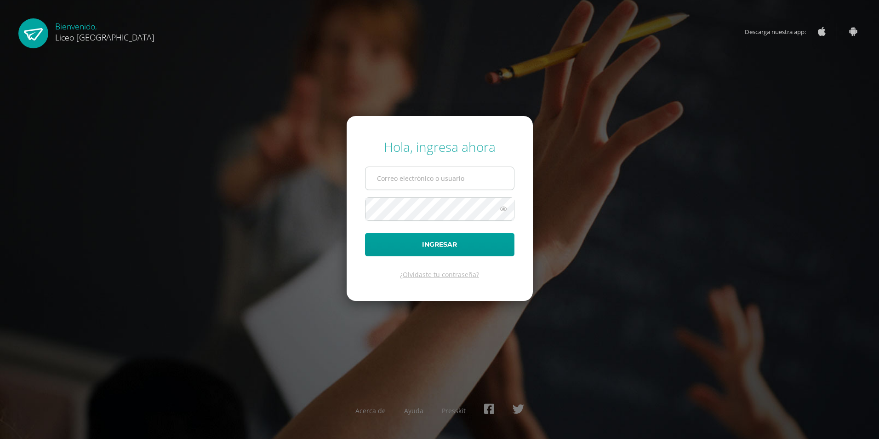
type input "20190638"
click at [415, 178] on input "20190638" at bounding box center [440, 178] width 149 height 23
click at [423, 245] on button "Ingresar" at bounding box center [439, 244] width 149 height 23
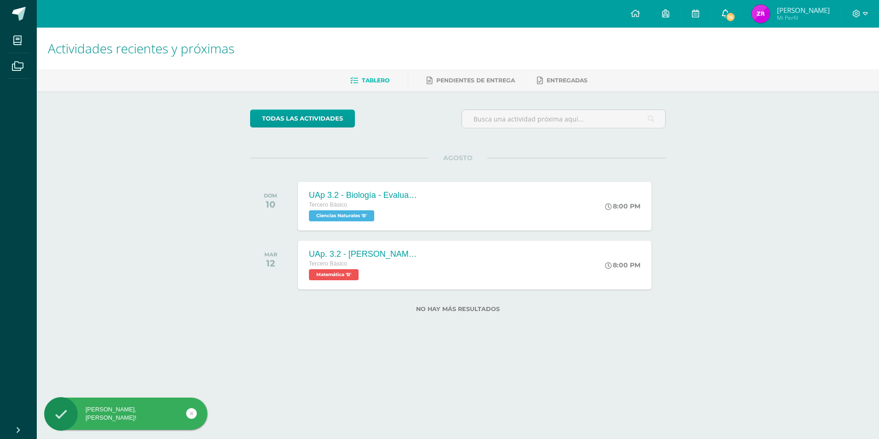
click at [727, 18] on span "15" at bounding box center [731, 17] width 10 height 10
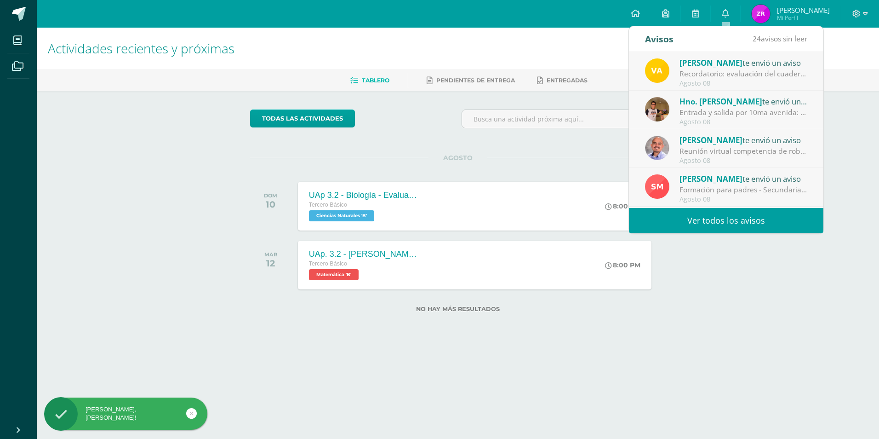
click at [734, 76] on div "Recordatorio: evaluación del cuaderno (tercera unidad): Buenas tardes, estimado…" at bounding box center [744, 74] width 128 height 11
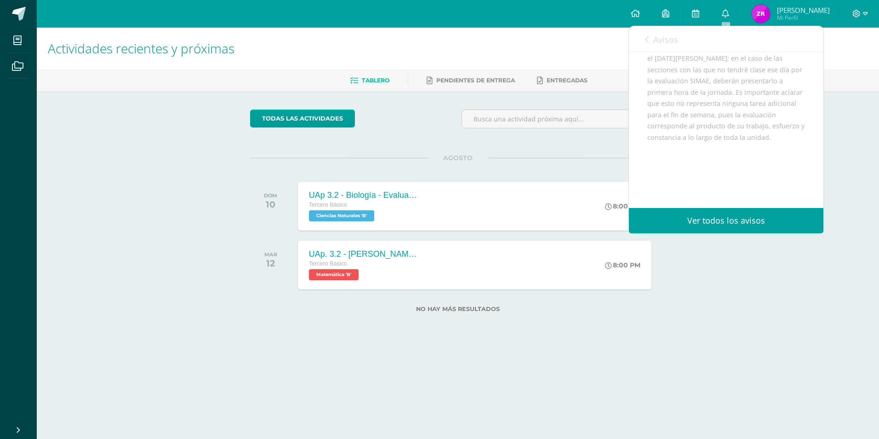
scroll to position [226, 0]
click at [720, 225] on link "Ver todos los avisos" at bounding box center [726, 220] width 195 height 25
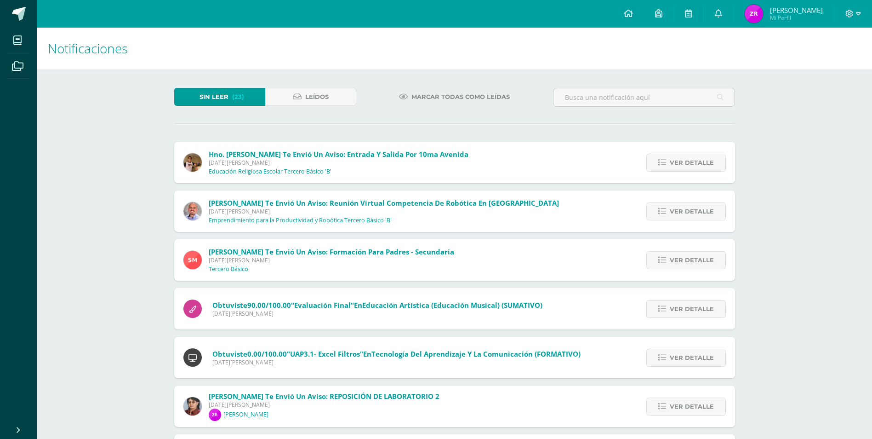
click at [720, 220] on div "Ver detalle" at bounding box center [684, 210] width 103 height 41
click at [683, 158] on span "Ver detalle" at bounding box center [692, 162] width 44 height 17
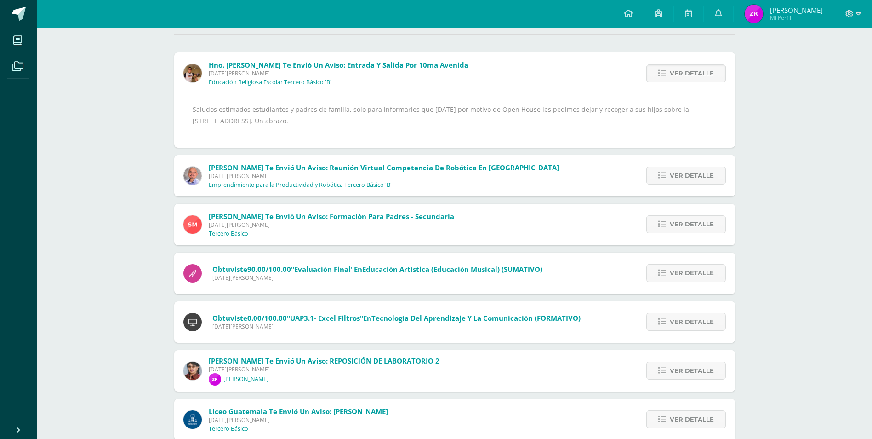
scroll to position [92, 0]
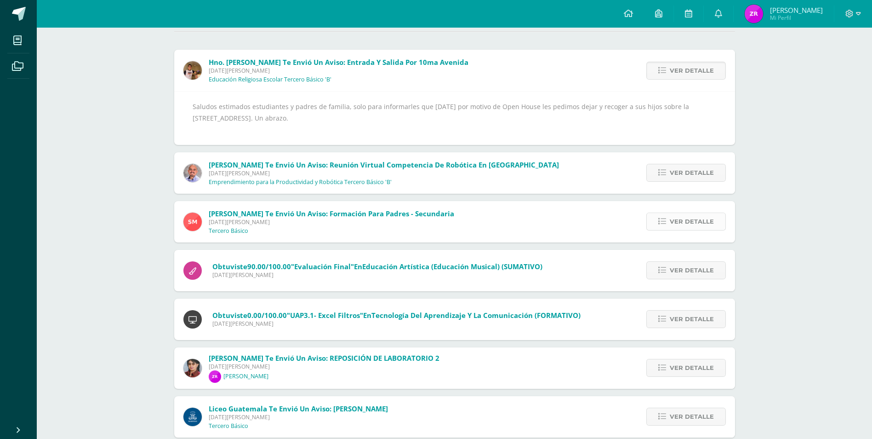
click at [687, 223] on span "Ver detalle" at bounding box center [692, 221] width 44 height 17
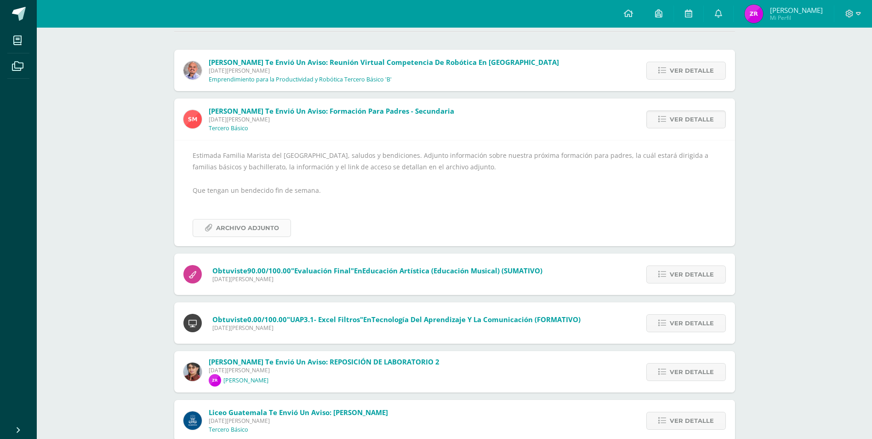
click at [259, 226] on span "Archivo Adjunto" at bounding box center [247, 227] width 63 height 17
click at [256, 233] on span "Archivo Adjunto" at bounding box center [247, 227] width 63 height 17
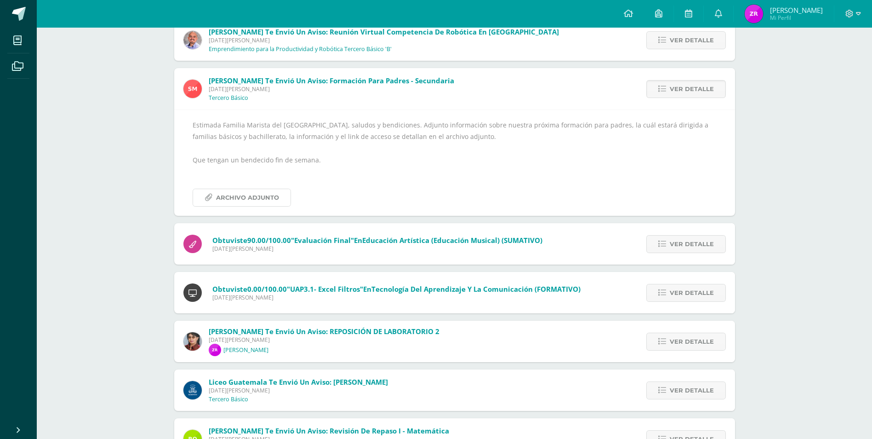
scroll to position [138, 0]
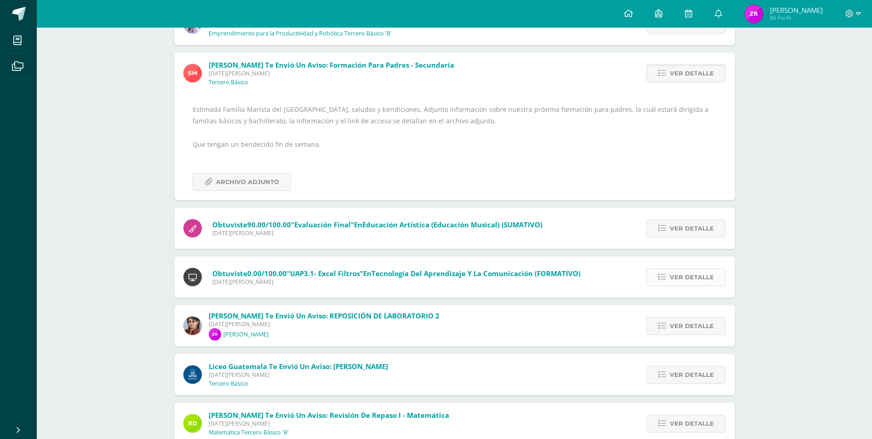
click at [678, 284] on span "Ver detalle" at bounding box center [692, 277] width 44 height 17
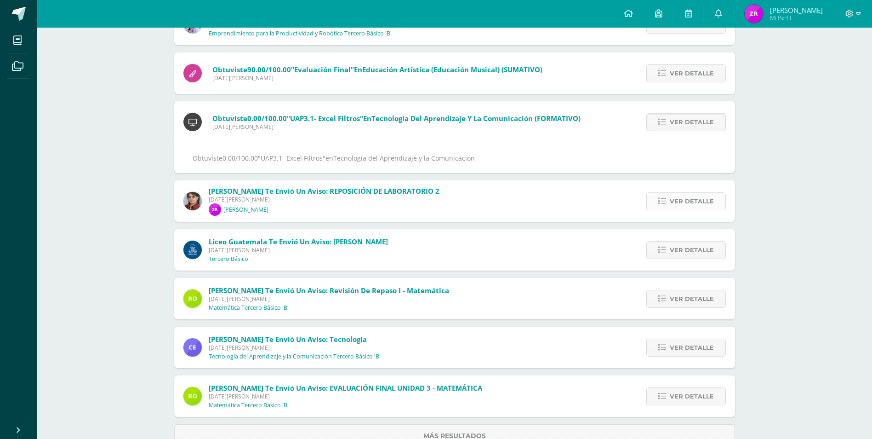
click at [702, 201] on span "Ver detalle" at bounding box center [692, 201] width 44 height 17
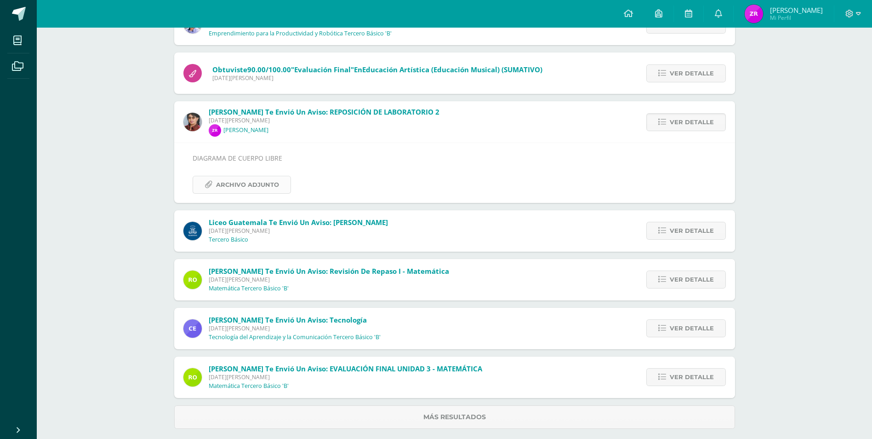
click at [245, 187] on span "Archivo Adjunto" at bounding box center [247, 184] width 63 height 17
click at [687, 229] on span "Ver detalle" at bounding box center [692, 230] width 44 height 17
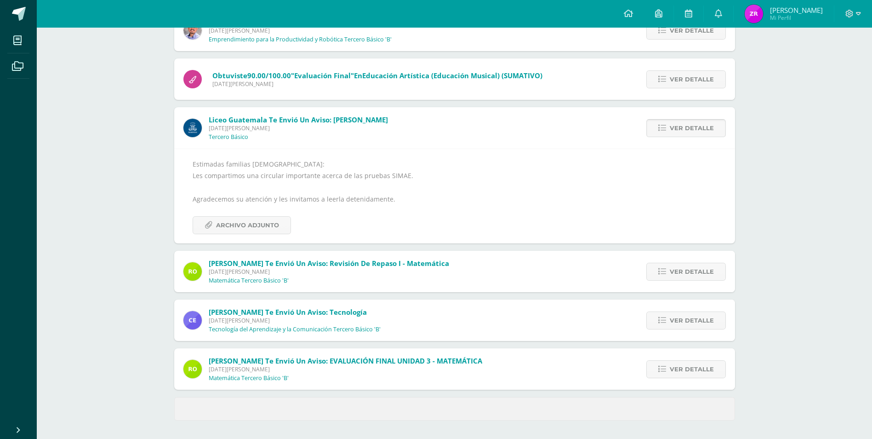
scroll to position [132, 0]
click at [241, 228] on span "Archivo Adjunto" at bounding box center [247, 225] width 63 height 17
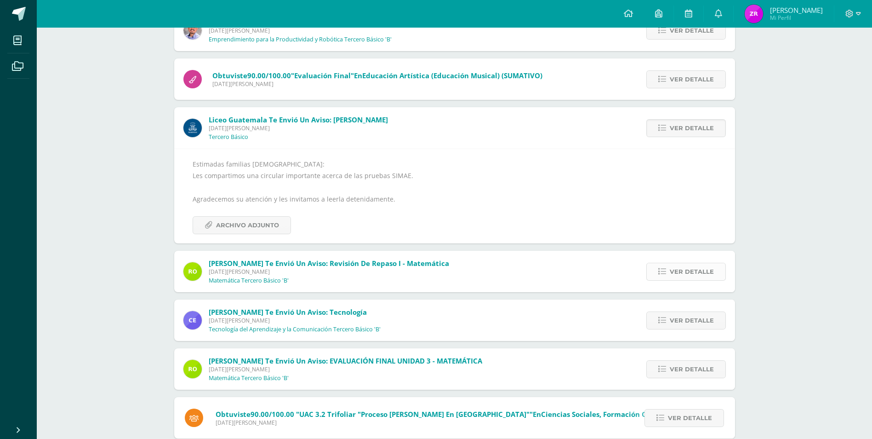
click at [691, 277] on span "Ver detalle" at bounding box center [692, 271] width 44 height 17
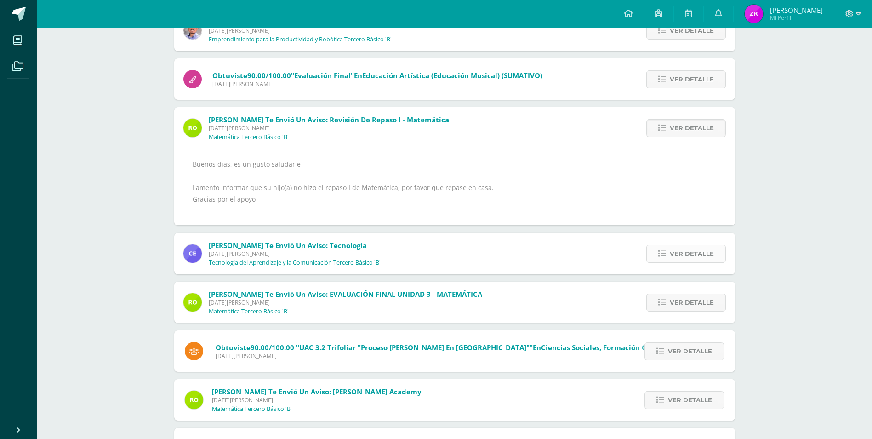
click at [670, 252] on link "Ver detalle" at bounding box center [687, 254] width 80 height 18
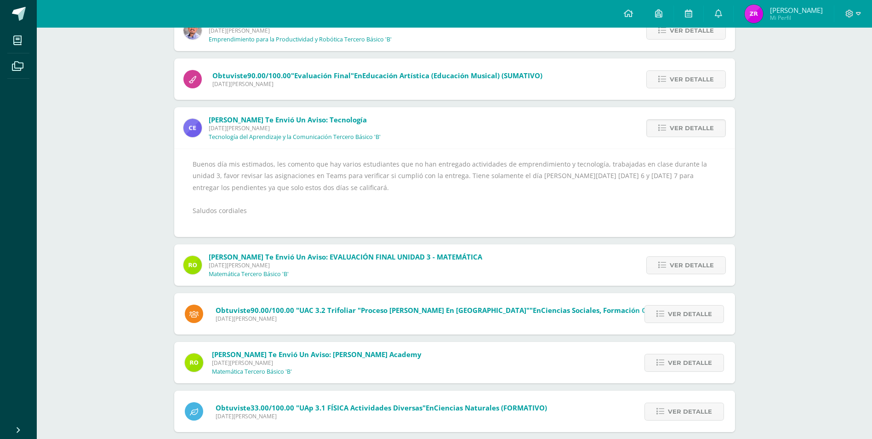
scroll to position [178, 0]
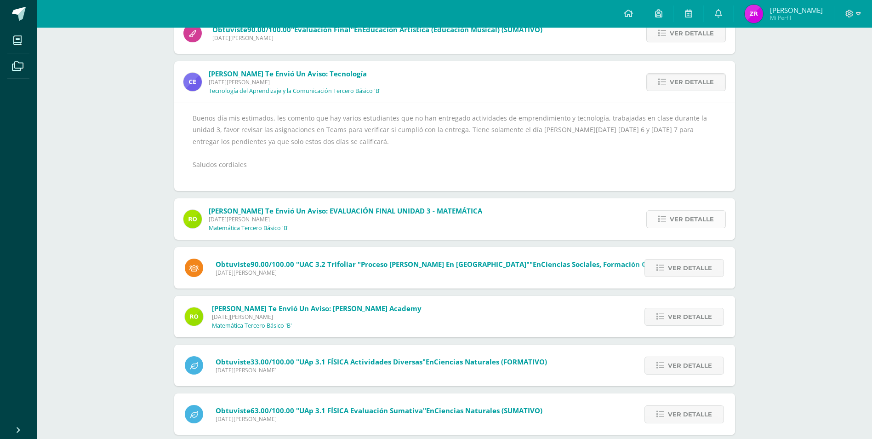
click at [708, 217] on span "Ver detalle" at bounding box center [692, 219] width 44 height 17
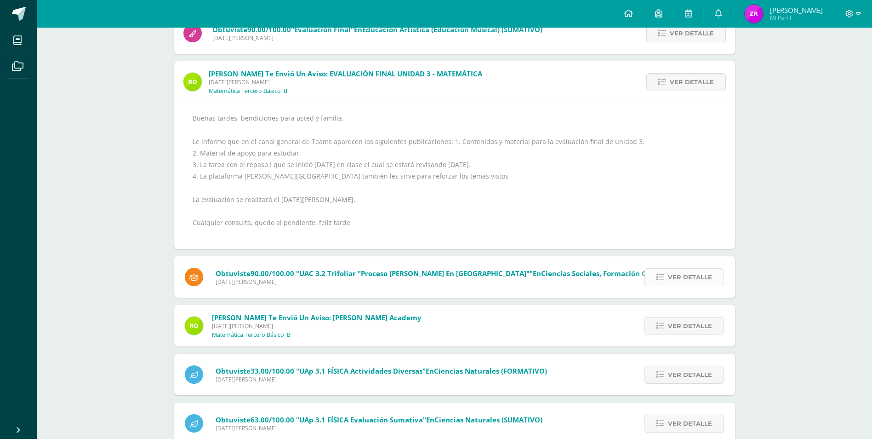
click at [674, 275] on span "Ver detalle" at bounding box center [690, 277] width 44 height 17
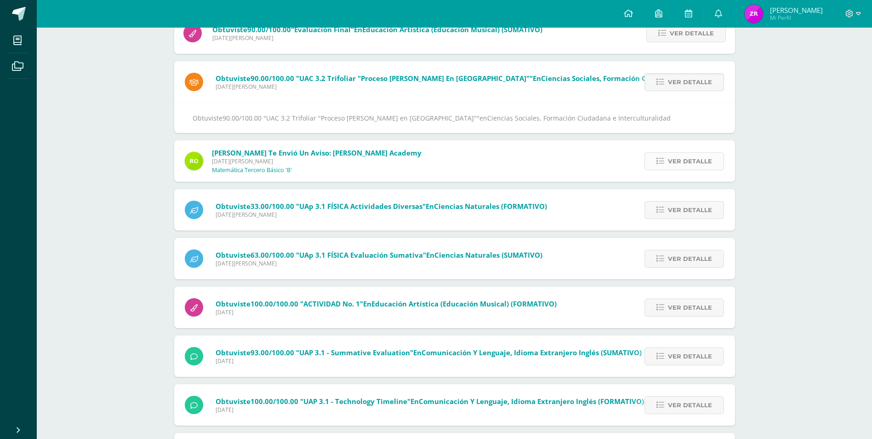
click at [678, 156] on span "Ver detalle" at bounding box center [690, 161] width 44 height 17
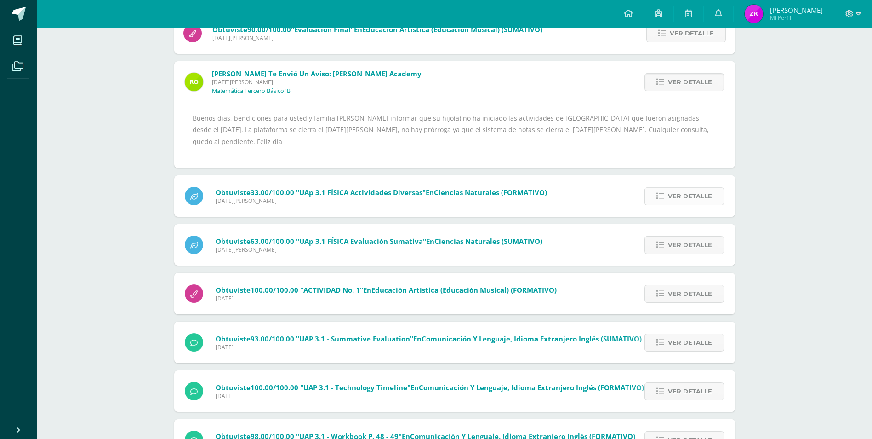
click at [700, 188] on span "Ver detalle" at bounding box center [690, 196] width 44 height 17
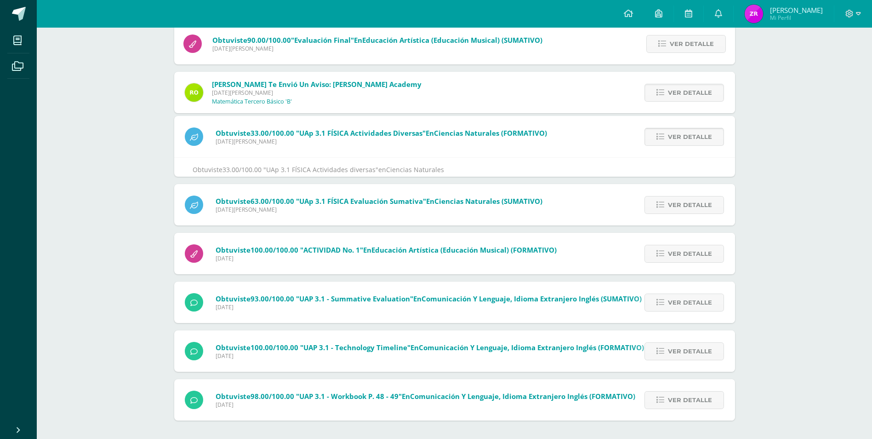
scroll to position [134, 0]
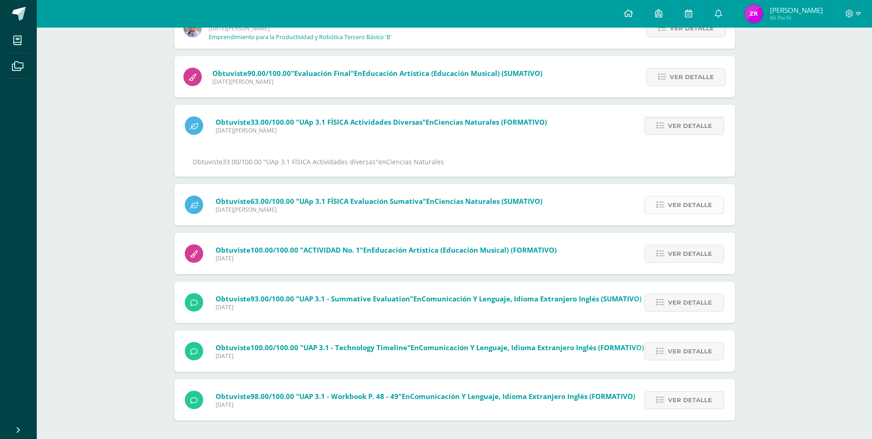
click at [670, 207] on span "Ver detalle" at bounding box center [690, 204] width 44 height 17
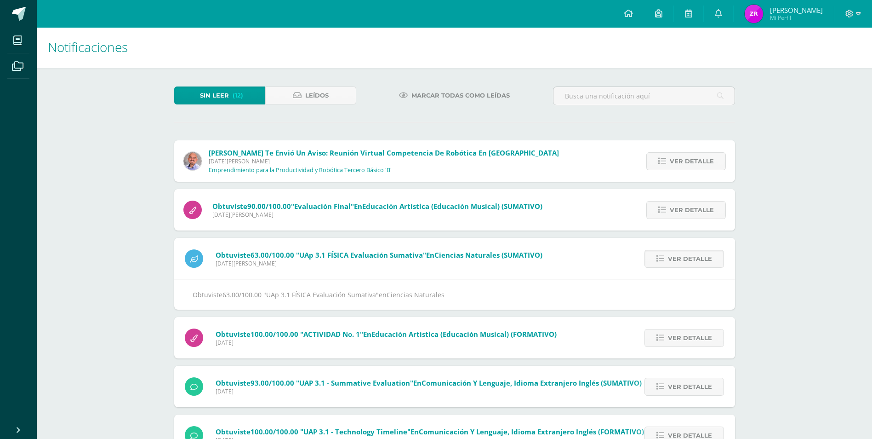
scroll to position [0, 0]
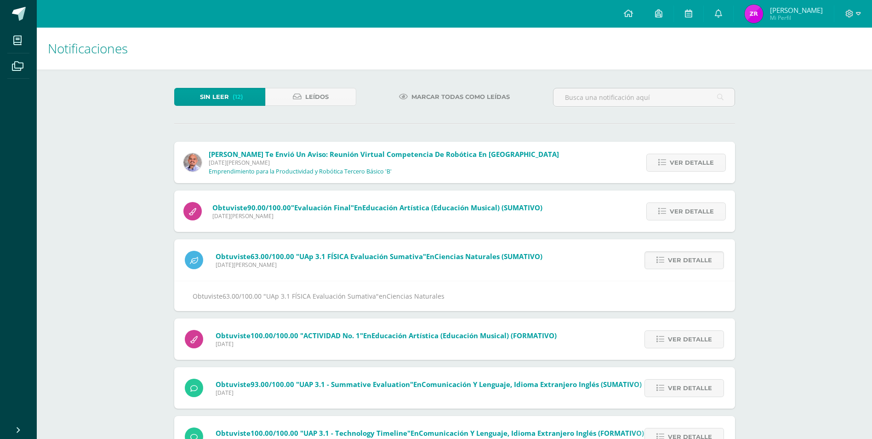
click at [216, 97] on span "Sin leer" at bounding box center [214, 96] width 29 height 17
click at [318, 100] on span "Leídos" at bounding box center [316, 96] width 23 height 17
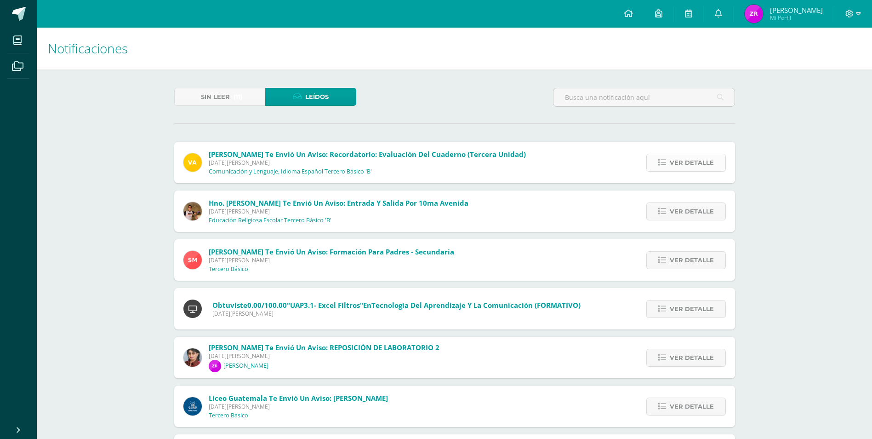
click at [694, 166] on span "Ver detalle" at bounding box center [692, 162] width 44 height 17
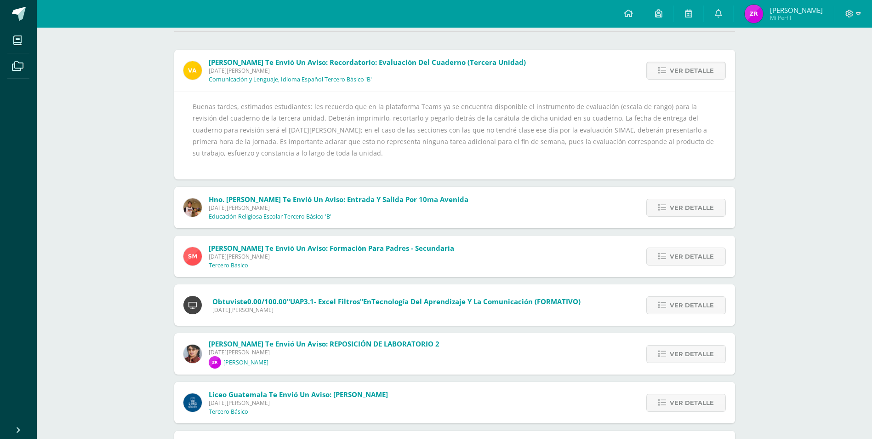
scroll to position [138, 0]
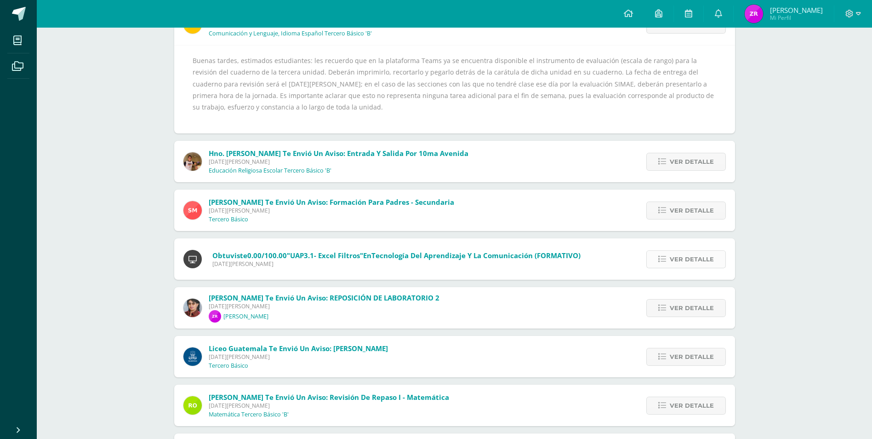
click at [671, 263] on span "Ver detalle" at bounding box center [692, 259] width 44 height 17
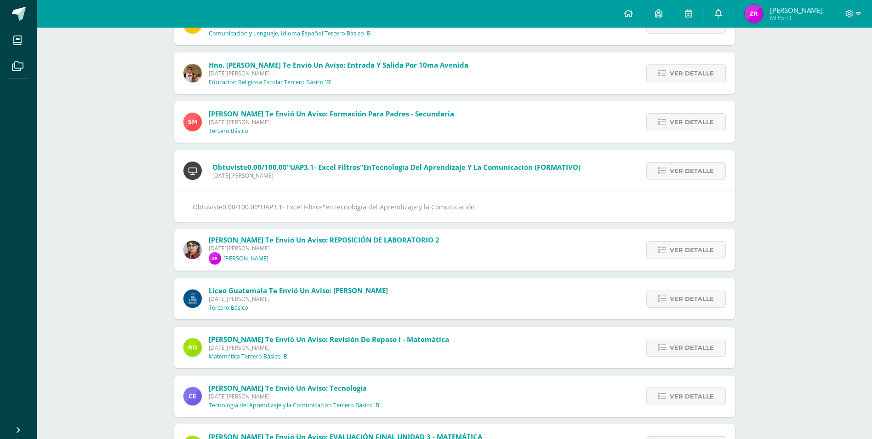
click at [723, 15] on link at bounding box center [718, 14] width 29 height 28
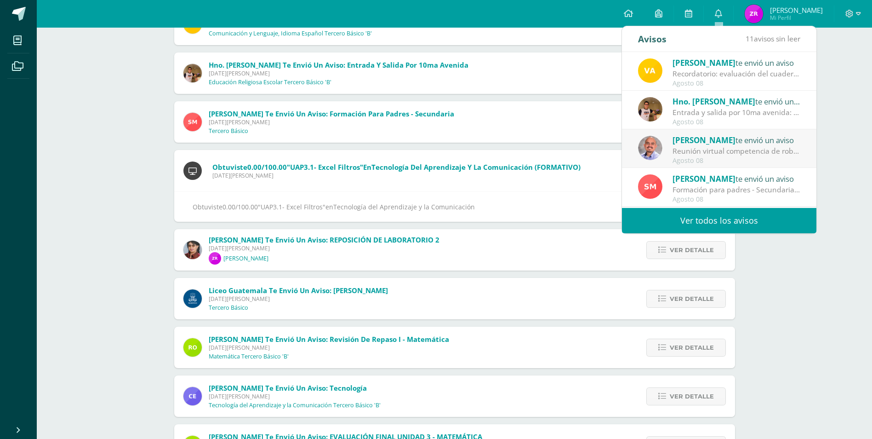
click at [725, 215] on link "Ver todos los avisos" at bounding box center [719, 220] width 195 height 25
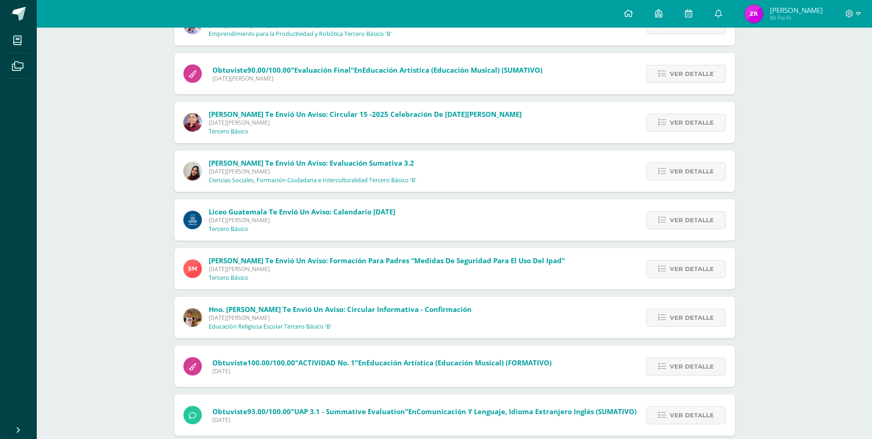
scroll to position [138, 0]
click at [722, 12] on icon at bounding box center [718, 13] width 7 height 8
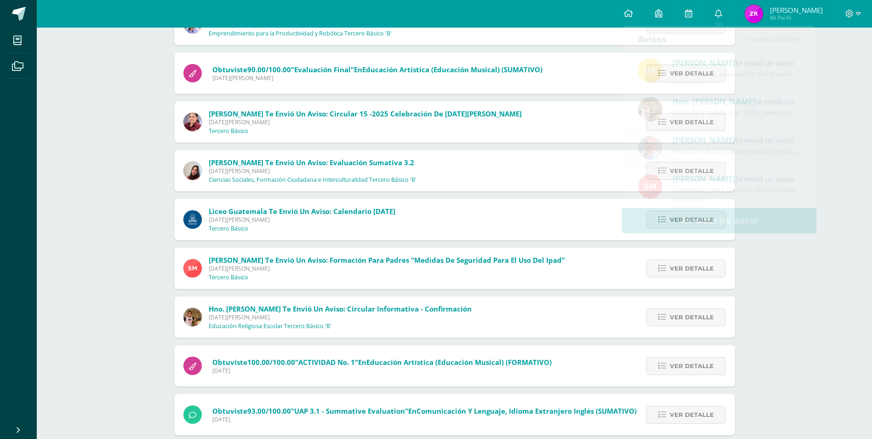
click at [779, 19] on span "Mi Perfil" at bounding box center [796, 18] width 53 height 8
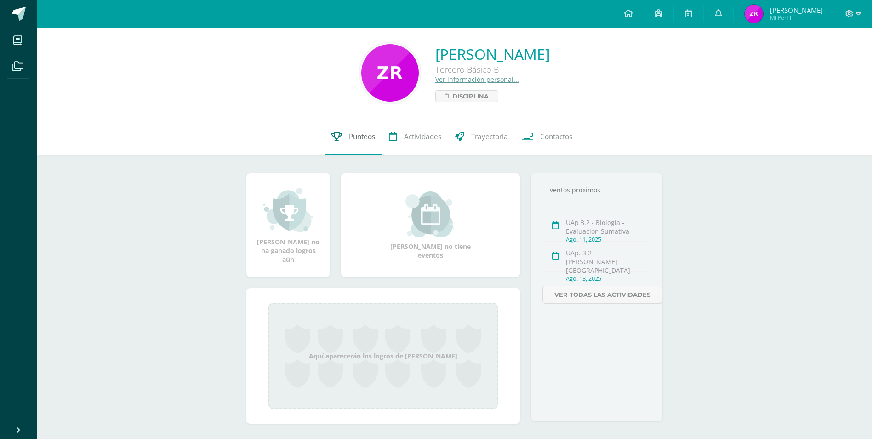
click at [361, 138] on span "Punteos" at bounding box center [362, 137] width 26 height 10
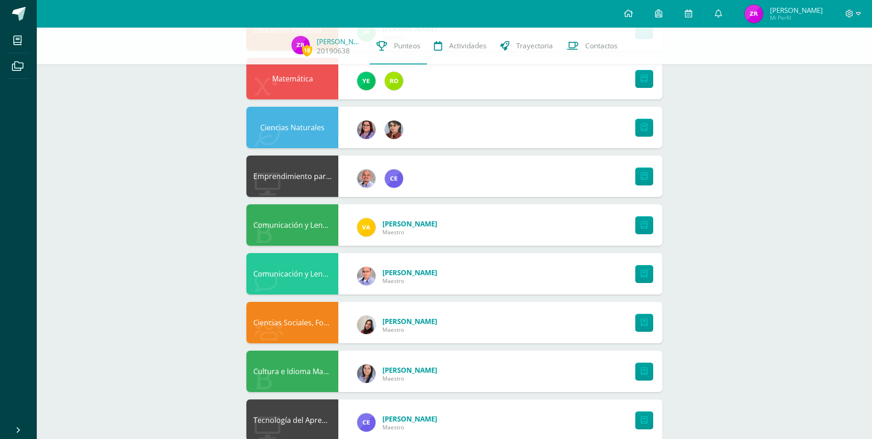
scroll to position [448, 0]
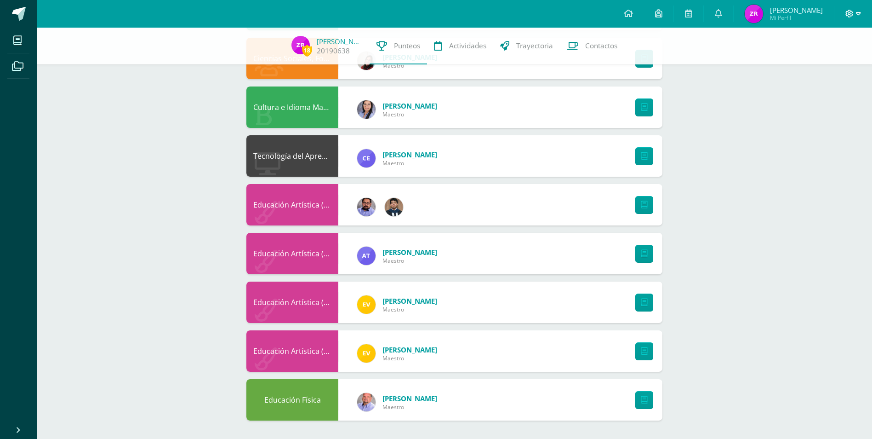
click at [859, 11] on icon at bounding box center [858, 14] width 5 height 8
click at [816, 61] on span "Cerrar sesión" at bounding box center [829, 62] width 41 height 9
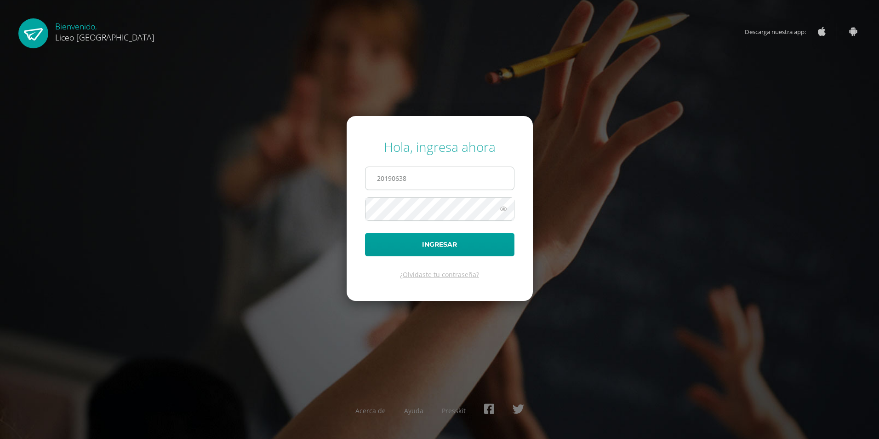
click at [441, 178] on input "20190638" at bounding box center [440, 178] width 149 height 23
type input "20190970"
click at [437, 243] on button "Ingresar" at bounding box center [439, 244] width 149 height 23
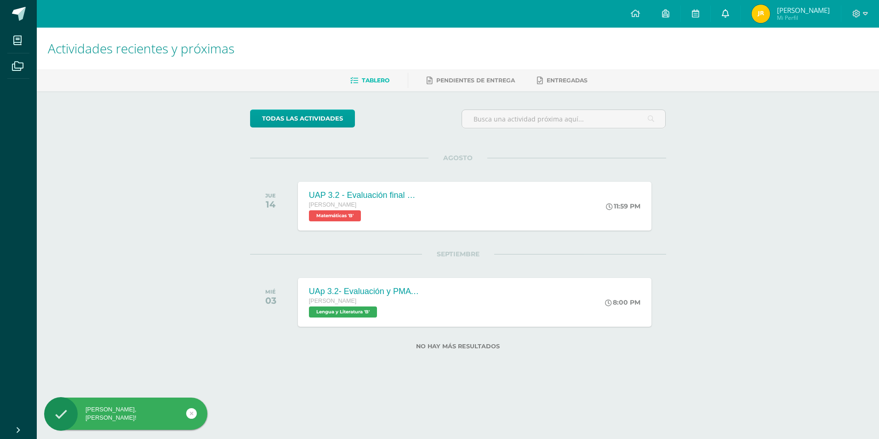
click at [729, 12] on icon at bounding box center [725, 13] width 7 height 8
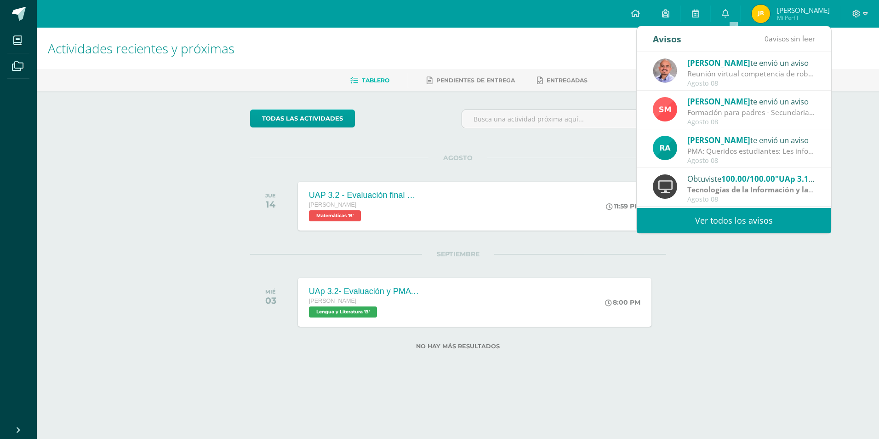
click at [745, 149] on div "PMA: Queridos estudiantes: Les informo que la próxima semana se realizarán las …" at bounding box center [751, 151] width 128 height 11
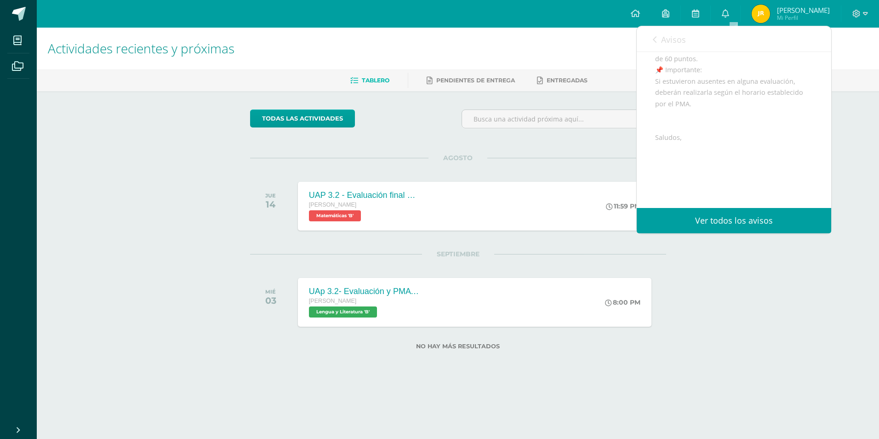
scroll to position [230, 0]
click at [732, 220] on link "Ver todos los avisos" at bounding box center [734, 220] width 195 height 25
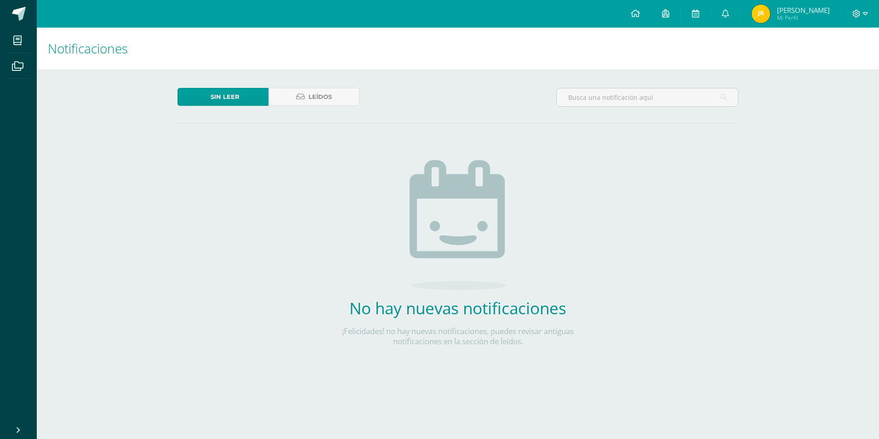
click at [230, 95] on span "Sin leer" at bounding box center [225, 96] width 29 height 17
click at [331, 99] on span "Leídos" at bounding box center [320, 96] width 23 height 17
click at [308, 97] on link "Leídos" at bounding box center [314, 97] width 91 height 18
click at [315, 96] on span "Leídos" at bounding box center [320, 96] width 23 height 17
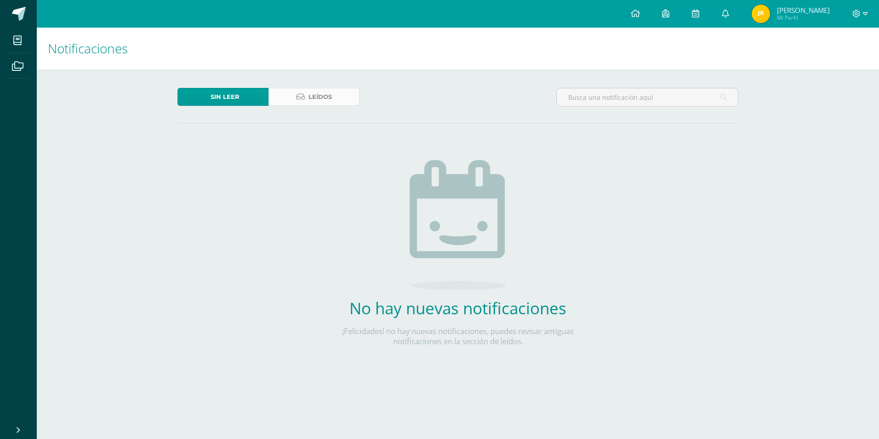
click at [316, 99] on span "Leídos" at bounding box center [320, 96] width 23 height 17
click at [318, 99] on span "Leídos" at bounding box center [320, 96] width 23 height 17
click at [243, 95] on link "Sin leer" at bounding box center [223, 97] width 91 height 18
click at [196, 96] on link "Sin leer" at bounding box center [223, 97] width 91 height 18
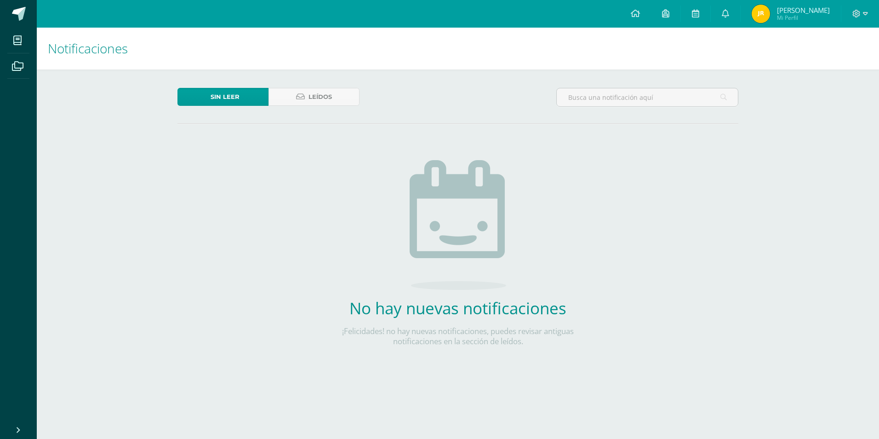
click at [196, 96] on link "Sin leer" at bounding box center [223, 97] width 91 height 18
click at [237, 96] on span "Sin leer" at bounding box center [225, 96] width 29 height 17
click at [729, 12] on icon at bounding box center [725, 13] width 7 height 8
click at [729, 17] on span at bounding box center [725, 14] width 7 height 10
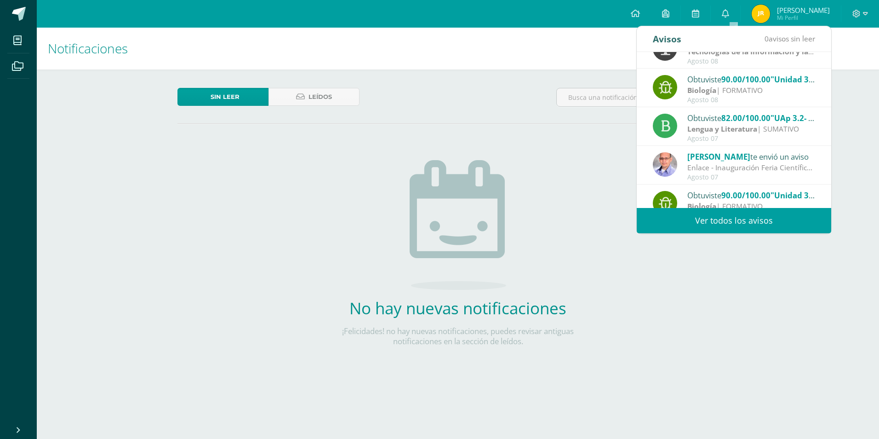
scroll to position [153, 0]
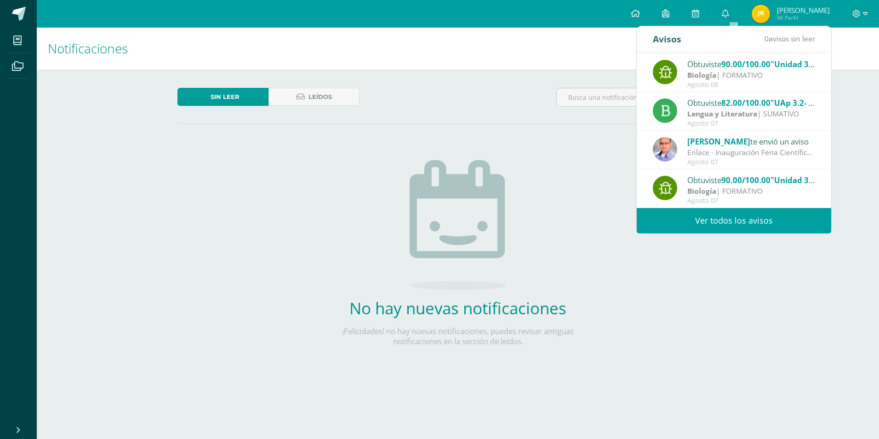
click at [736, 222] on link "Ver todos los avisos" at bounding box center [734, 220] width 195 height 25
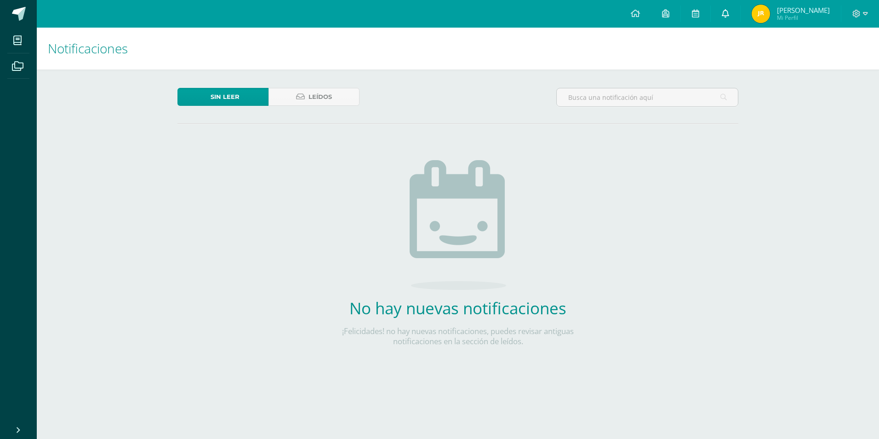
click at [729, 16] on link at bounding box center [725, 14] width 29 height 28
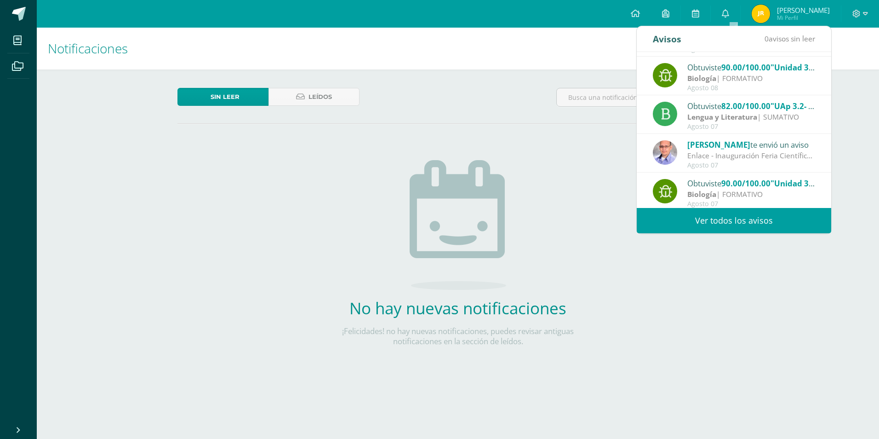
scroll to position [153, 0]
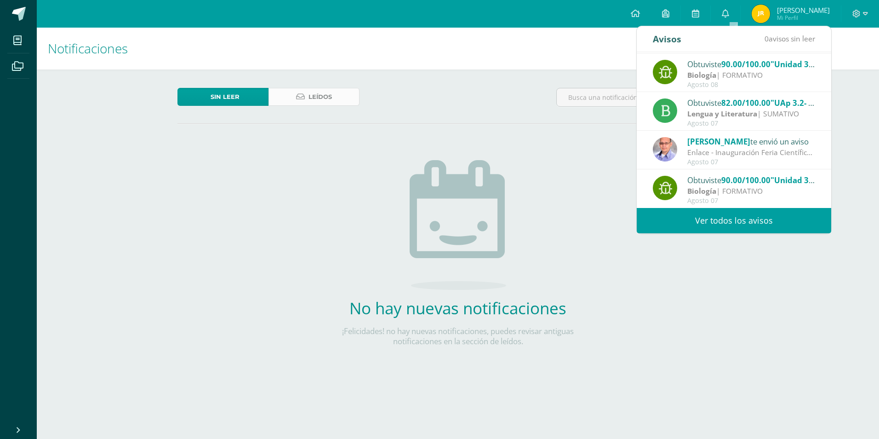
click at [340, 102] on link "Leídos" at bounding box center [314, 97] width 91 height 18
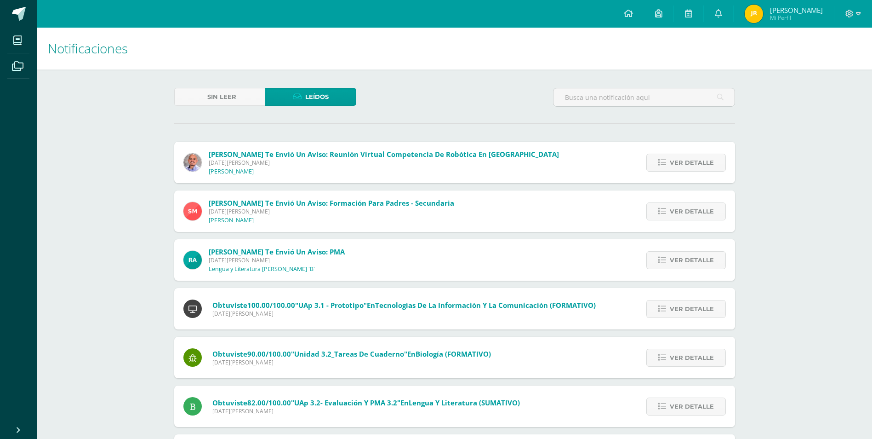
click at [796, 19] on span "Mi Perfil" at bounding box center [796, 18] width 53 height 8
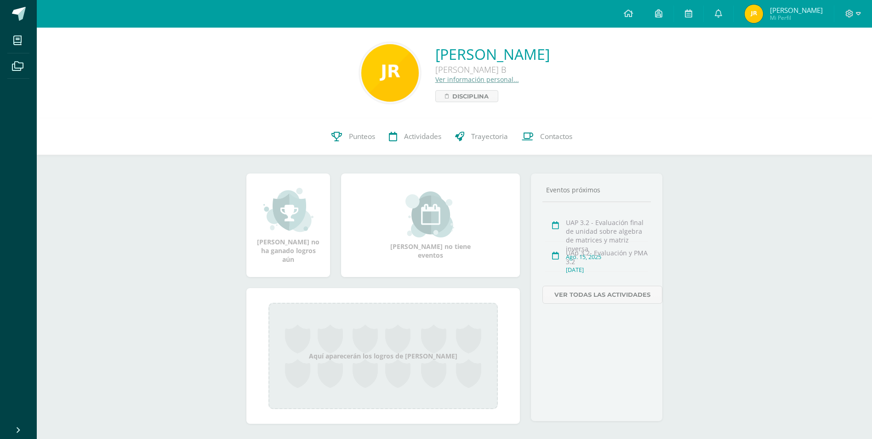
click at [439, 77] on link "Ver información personal..." at bounding box center [477, 79] width 84 height 9
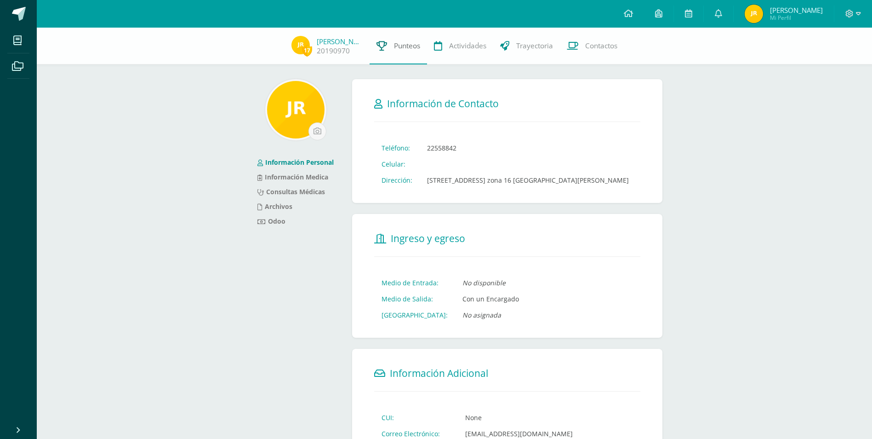
click at [394, 46] on span "Punteos" at bounding box center [407, 46] width 26 height 10
click at [394, 45] on span "Punteos" at bounding box center [407, 46] width 26 height 10
click at [791, 18] on span "Mi Perfil" at bounding box center [796, 18] width 53 height 8
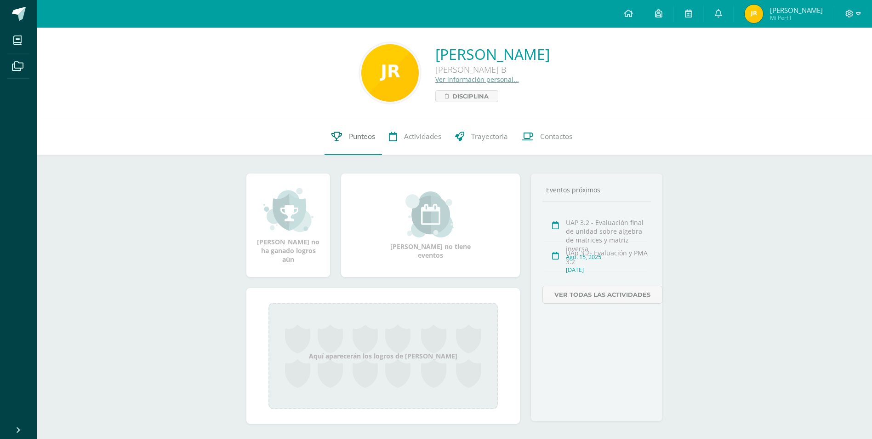
click at [364, 138] on span "Punteos" at bounding box center [362, 137] width 26 height 10
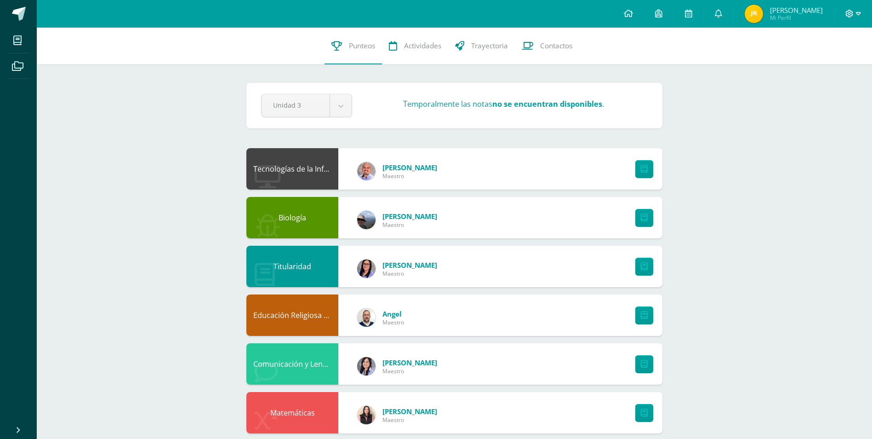
click at [857, 16] on icon at bounding box center [858, 14] width 5 height 8
click at [817, 63] on span "Cerrar sesión" at bounding box center [829, 62] width 41 height 9
